Goal: Task Accomplishment & Management: Use online tool/utility

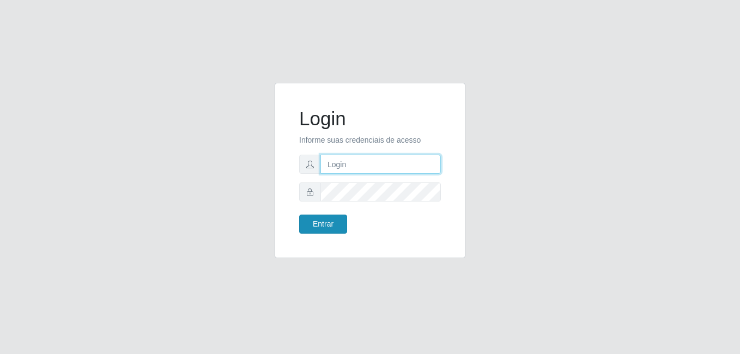
type input "Yohanna@bessa"
click at [331, 217] on button "Entrar" at bounding box center [323, 224] width 48 height 19
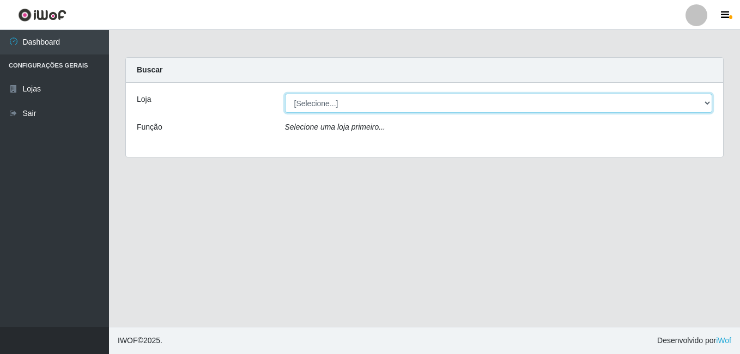
click at [369, 102] on select "[Selecione...] Bemais Supermercados - B9 Bessa" at bounding box center [499, 103] width 428 height 19
select select "410"
click at [285, 94] on select "[Selecione...] Bemais Supermercados - B9 Bessa" at bounding box center [499, 103] width 428 height 19
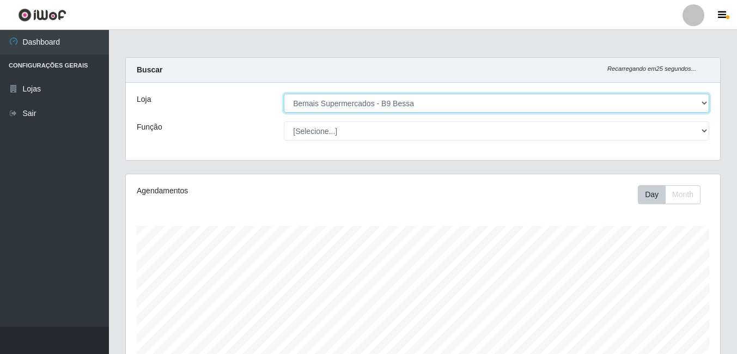
scroll to position [226, 594]
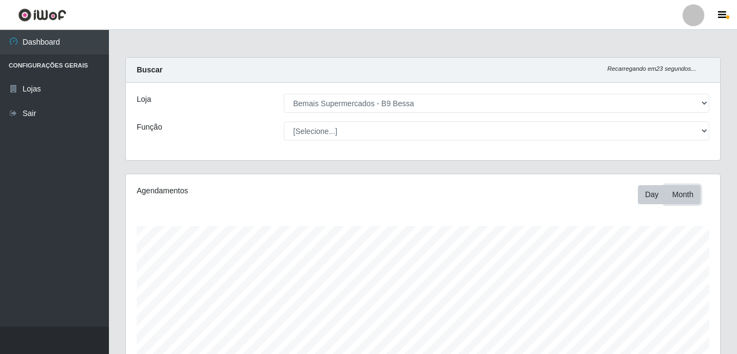
click at [688, 194] on button "Month" at bounding box center [682, 194] width 35 height 19
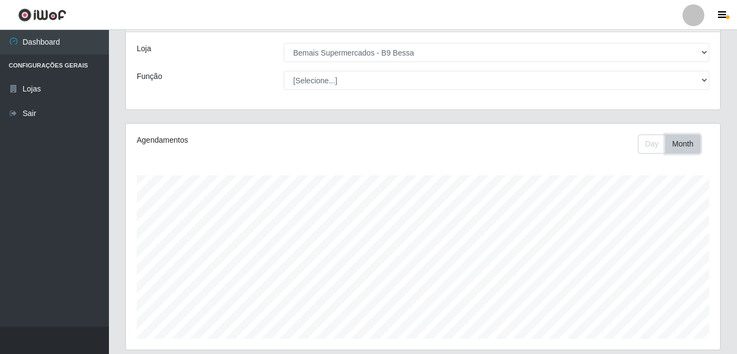
scroll to position [175, 0]
